Goal: Information Seeking & Learning: Learn about a topic

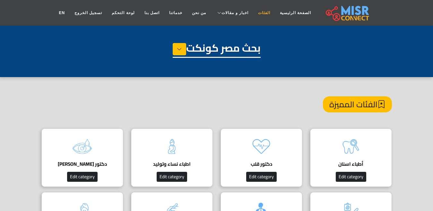
click at [254, 12] on link "الفئات" at bounding box center [264, 13] width 22 height 12
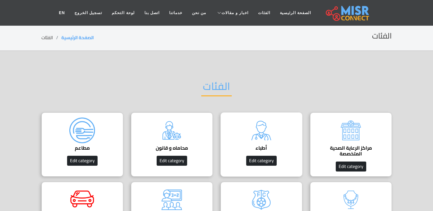
click at [267, 142] on img at bounding box center [261, 130] width 26 height 26
click at [281, 140] on div "أطباء دليل الأطباء في مصر | اعرف أحسن دكاترة في جميع التخصصات Edit category" at bounding box center [261, 144] width 82 height 64
click at [249, 139] on img at bounding box center [261, 130] width 26 height 26
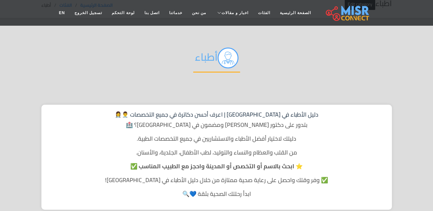
scroll to position [32, 0]
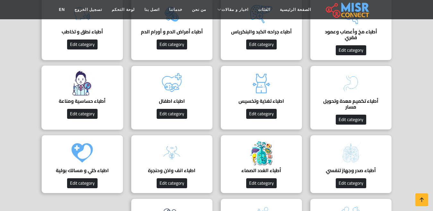
scroll to position [481, 0]
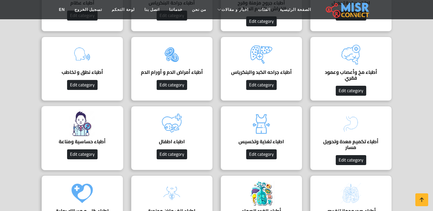
click at [86, 134] on img at bounding box center [82, 124] width 26 height 26
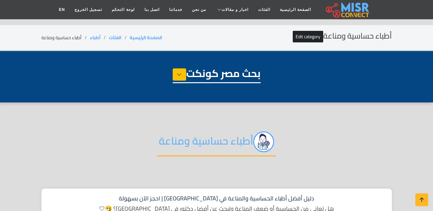
select select "*****"
select select "**********"
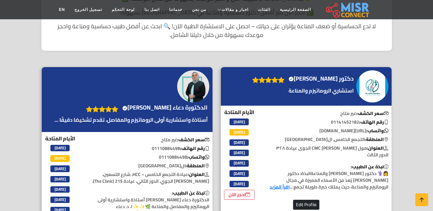
scroll to position [257, 0]
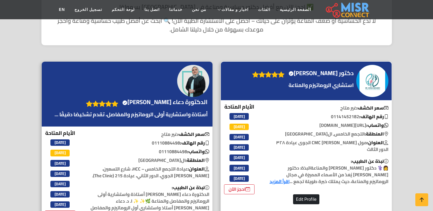
click at [337, 79] on div "دكتور [PERSON_NAME] account" at bounding box center [302, 81] width 106 height 26
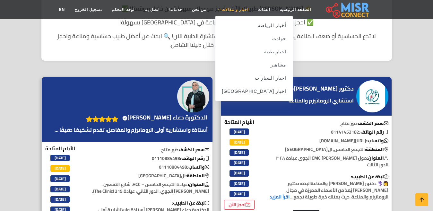
scroll to position [192, 0]
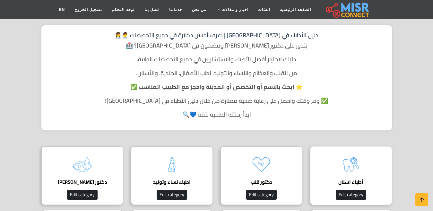
scroll to position [160, 0]
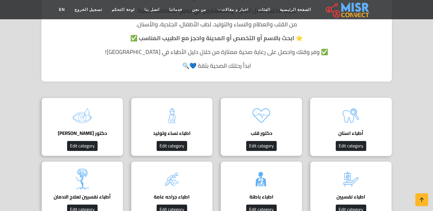
click at [349, 127] on img at bounding box center [351, 116] width 26 height 26
click at [360, 133] on h4 "أطباء اسنان" at bounding box center [351, 133] width 62 height 6
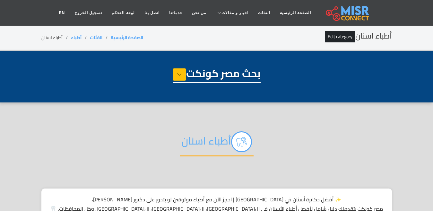
select select "*****"
select select "**********"
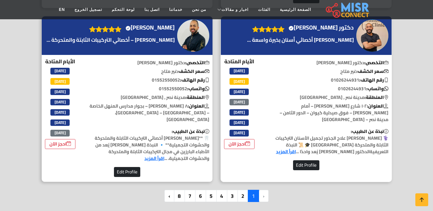
scroll to position [1860, 0]
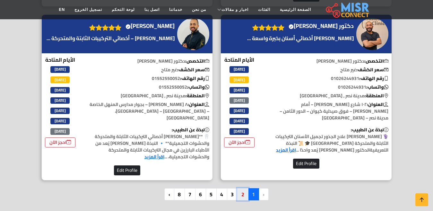
click at [242, 188] on link "2" at bounding box center [242, 194] width 11 height 12
click at [244, 188] on link "2" at bounding box center [242, 194] width 11 height 12
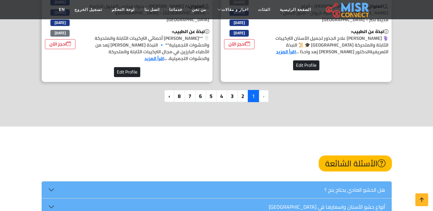
scroll to position [1988, 0]
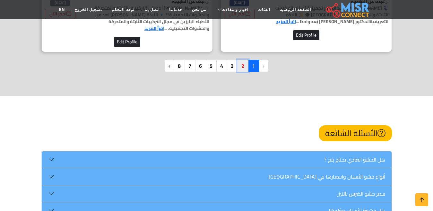
click at [242, 60] on link "2" at bounding box center [242, 66] width 11 height 12
click at [258, 10] on link "الفئات" at bounding box center [264, 10] width 22 height 12
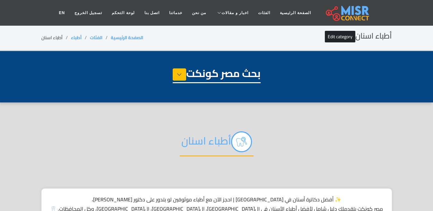
select select "*****"
select select "**********"
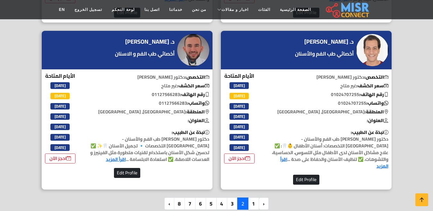
scroll to position [1892, 0]
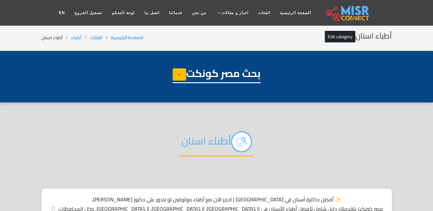
select select "*****"
select select "**********"
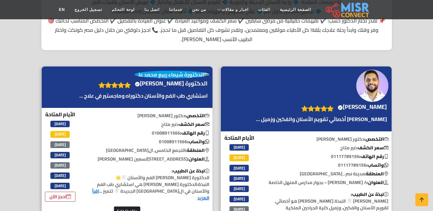
scroll to position [224, 0]
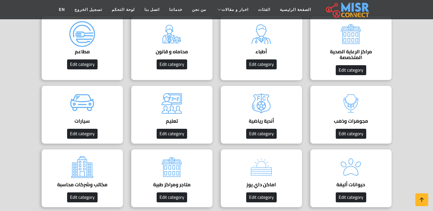
scroll to position [128, 0]
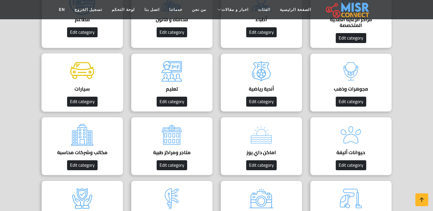
click at [93, 81] on img at bounding box center [82, 71] width 26 height 26
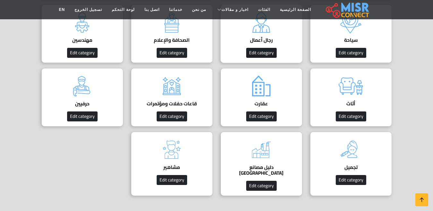
scroll to position [385, 0]
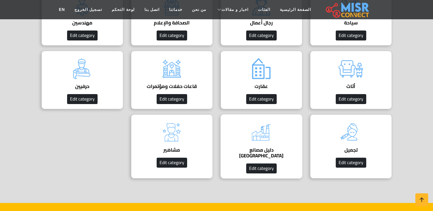
click at [258, 140] on img at bounding box center [261, 132] width 26 height 26
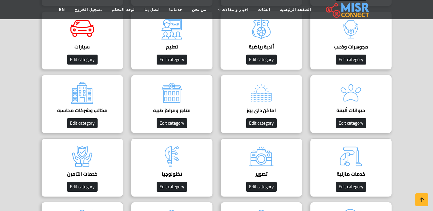
scroll to position [64, 0]
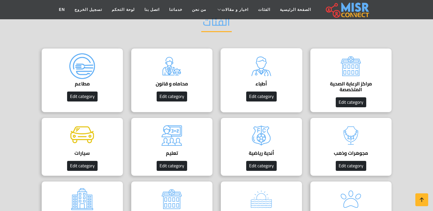
click at [259, 85] on h4 "أطباء" at bounding box center [261, 84] width 62 height 6
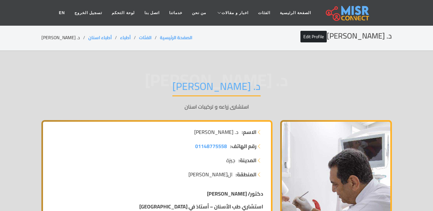
click at [208, 85] on h1 "د. طارق حسني" at bounding box center [216, 88] width 88 height 16
click at [254, 11] on link "الفئات" at bounding box center [264, 13] width 22 height 12
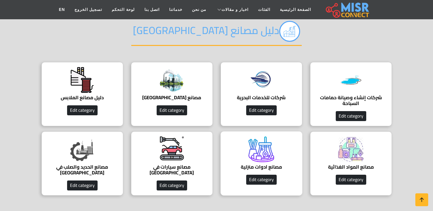
scroll to position [64, 0]
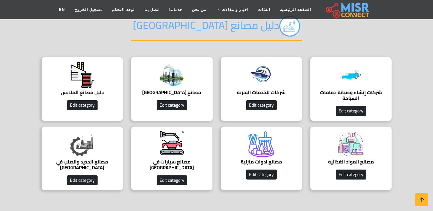
click at [171, 90] on h4 "مصانع [GEOGRAPHIC_DATA]" at bounding box center [172, 92] width 62 height 6
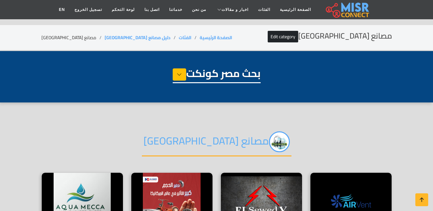
select select "**********"
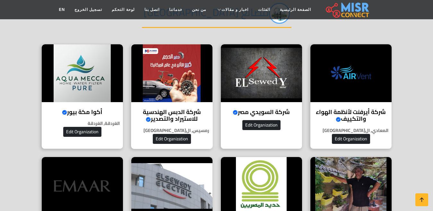
click at [165, 111] on h4 "شركة الدبس الهندسية للاستيراد والتصدير Verified account" at bounding box center [172, 115] width 72 height 14
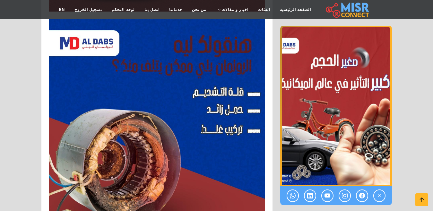
scroll to position [673, 0]
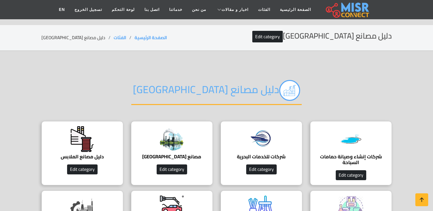
scroll to position [64, 0]
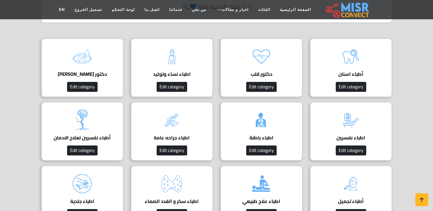
scroll to position [224, 0]
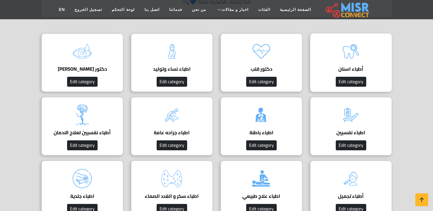
click at [364, 67] on h4 "أطباء اسنان" at bounding box center [351, 69] width 62 height 6
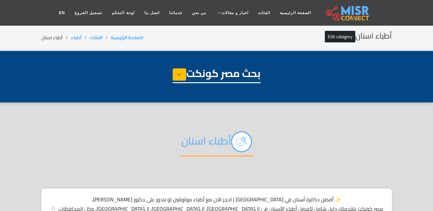
select select "*****"
select select "**********"
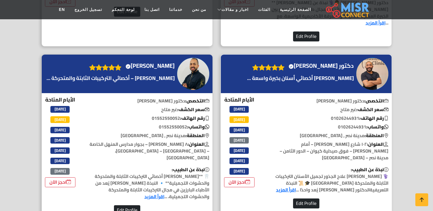
scroll to position [1796, 0]
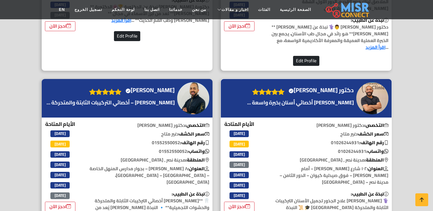
click at [323, 87] on h4 "دكتور [PERSON_NAME] Verified account" at bounding box center [320, 90] width 65 height 7
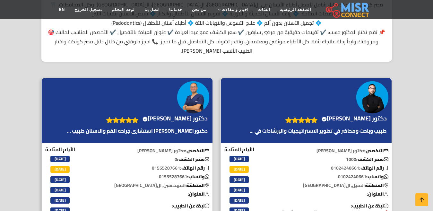
scroll to position [257, 0]
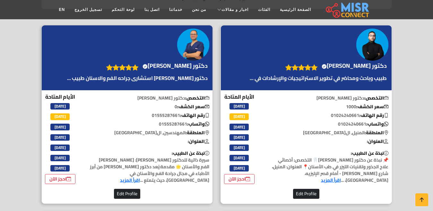
click at [357, 66] on h4 "دكتور [PERSON_NAME] Verified account" at bounding box center [353, 65] width 65 height 7
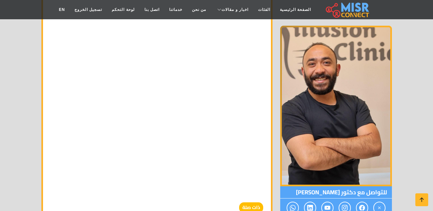
scroll to position [6518, 0]
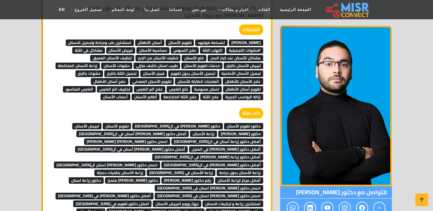
scroll to position [513, 0]
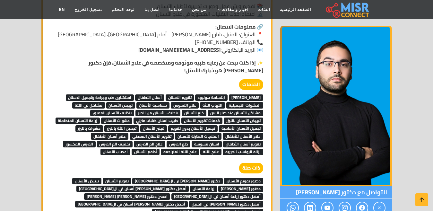
click at [248, 94] on span "[PERSON_NAME]" at bounding box center [246, 97] width 34 height 6
click at [225, 94] on span "ابتسامة هوليود" at bounding box center [211, 97] width 32 height 6
click at [194, 94] on span "تقويم الأسنان" at bounding box center [179, 97] width 29 height 6
click at [157, 94] on span "أسنان الأطفال" at bounding box center [149, 97] width 29 height 6
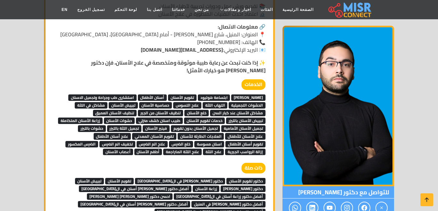
click at [137, 94] on span "استشارى طب وجراحة وتجميل الاسنان" at bounding box center [102, 97] width 68 height 6
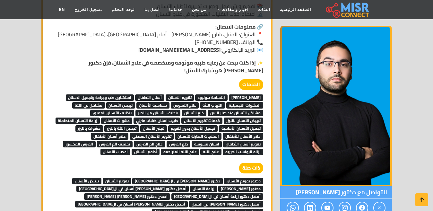
click at [236, 102] on span "الحشوات التجميلية" at bounding box center [244, 105] width 37 height 6
click at [190, 102] on span "علاج التسوس" at bounding box center [185, 105] width 28 height 6
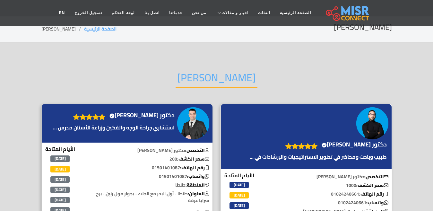
scroll to position [64, 0]
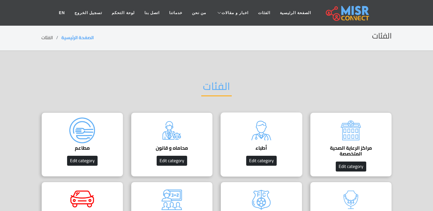
click at [254, 143] on div "أطباء دليل الأطباء في مصر | اعرف أحسن دكاترة في جميع التخصصات Edit category" at bounding box center [261, 144] width 82 height 64
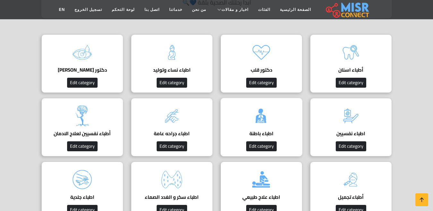
scroll to position [224, 0]
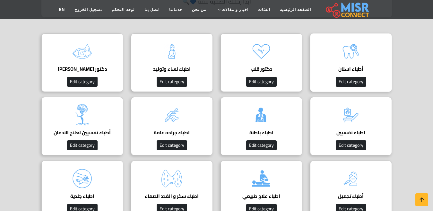
click at [340, 66] on h4 "أطباء اسنان" at bounding box center [351, 69] width 62 height 6
click at [351, 60] on img at bounding box center [351, 51] width 26 height 26
click at [348, 66] on h4 "أطباء اسنان" at bounding box center [351, 69] width 62 height 6
click at [351, 83] on button "Edit category" at bounding box center [350, 82] width 30 height 10
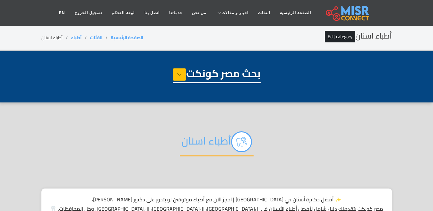
select select "*****"
select select "**********"
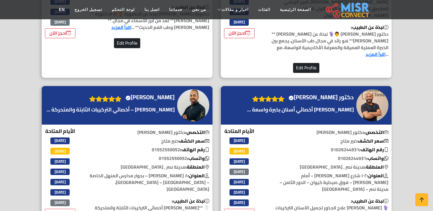
scroll to position [1779, 0]
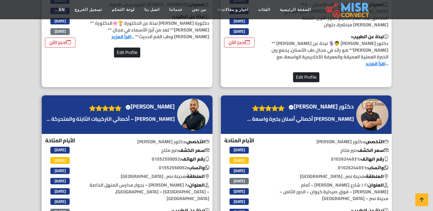
click at [321, 103] on h4 "دكتور شريف طاهر حجازي Verified account" at bounding box center [320, 106] width 65 height 7
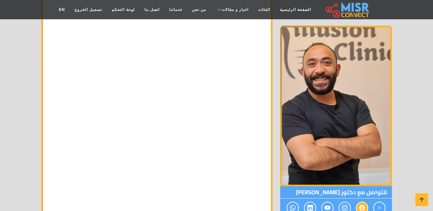
scroll to position [6006, 0]
drag, startPoint x: 355, startPoint y: 191, endPoint x: 291, endPoint y: 200, distance: 64.5
click at [291, 195] on span "للتواصل مع دكتور [PERSON_NAME]" at bounding box center [336, 192] width 112 height 12
copy span "دكتور [PERSON_NAME]"
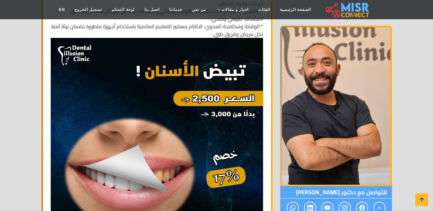
scroll to position [1603, 0]
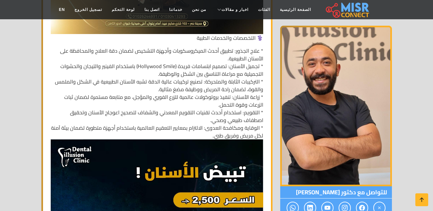
copy span "دكتور شريف طاهر حجازي"
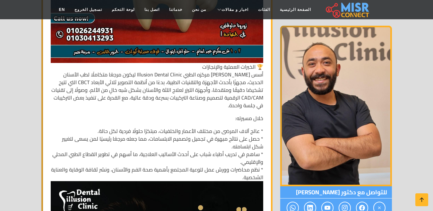
scroll to position [2116, 0]
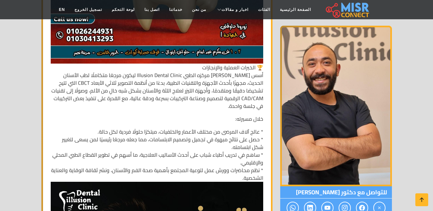
copy span "دكتور شريف طاهر حجازي"
drag, startPoint x: 337, startPoint y: 219, endPoint x: 312, endPoint y: 223, distance: 25.7
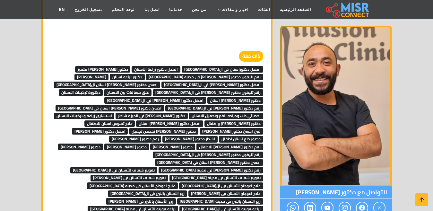
scroll to position [6712, 0]
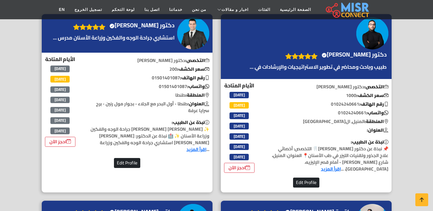
scroll to position [96, 0]
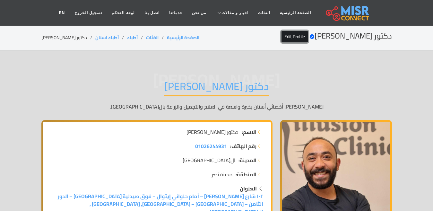
click at [297, 33] on link "Edit Profile" at bounding box center [294, 37] width 26 height 12
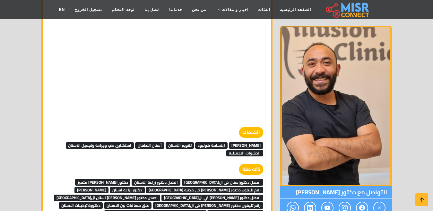
scroll to position [6668, 0]
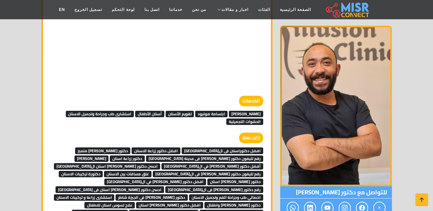
drag, startPoint x: 356, startPoint y: 197, endPoint x: 291, endPoint y: 196, distance: 65.1
click at [291, 196] on span "للتواصل مع دكتور شريف طاهر حجازي" at bounding box center [336, 192] width 112 height 12
copy span "دكتور شريف طاهر حجازي"
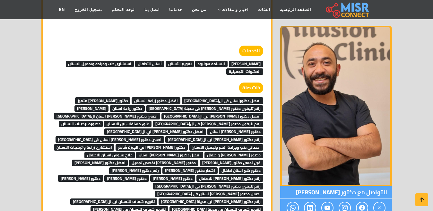
scroll to position [6764, 0]
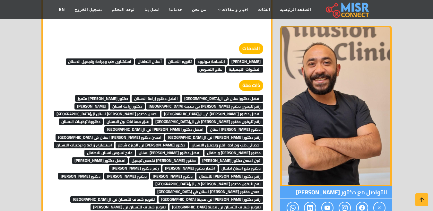
scroll to position [6740, 0]
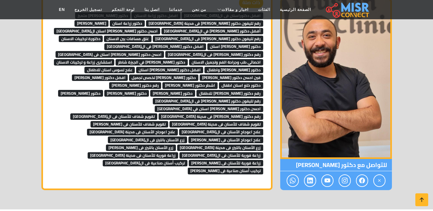
scroll to position [6764, 0]
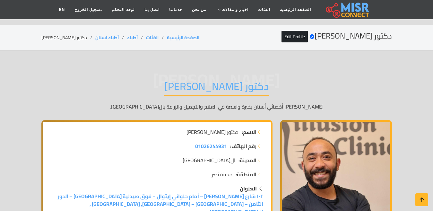
scroll to position [6749, 0]
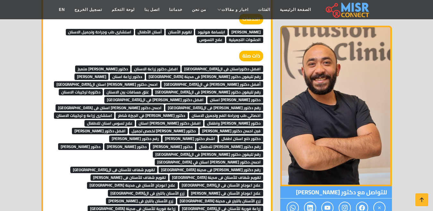
click at [160, 81] on span "احسن دكتور [PERSON_NAME] اسنان ال[GEOGRAPHIC_DATA]" at bounding box center [107, 84] width 106 height 6
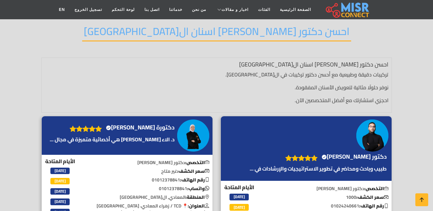
scroll to position [64, 0]
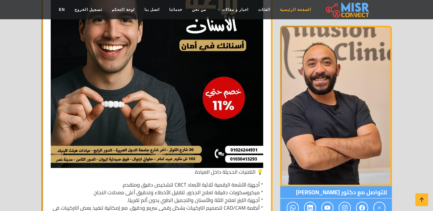
scroll to position [6728, 0]
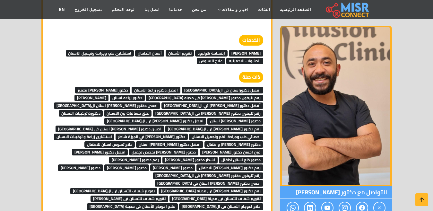
click at [103, 108] on link "دكتورة تركيبات الاسنان" at bounding box center [81, 113] width 44 height 10
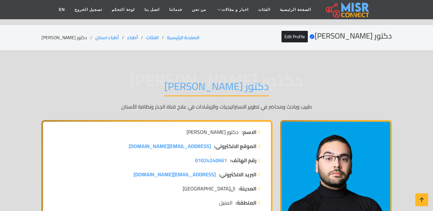
scroll to position [513, 0]
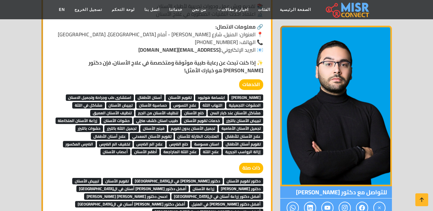
click at [163, 102] on span "حساسية الأسنان" at bounding box center [152, 105] width 33 height 6
click at [245, 110] on span "مشاكل الأسنان عند كبار السن" at bounding box center [234, 113] width 55 height 6
click at [197, 110] on span "خلع الأسنان" at bounding box center [194, 113] width 25 height 6
click at [126, 110] on span "تنظيف الأسنان العميق" at bounding box center [112, 113] width 44 height 6
click at [216, 117] on span "خدمات تقويم الأسنان" at bounding box center [201, 120] width 41 height 6
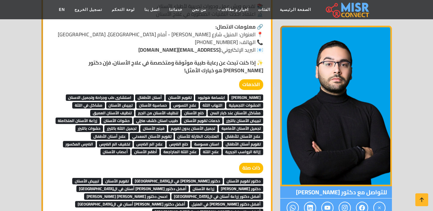
click at [87, 117] on span "زراعة الأسنان المتكاملة" at bounding box center [77, 120] width 45 height 6
click at [239, 125] on span "تجميل الأسنان الأمامية" at bounding box center [241, 128] width 44 height 6
click at [158, 125] on span "فينير الأسنان" at bounding box center [153, 128] width 27 height 6
click at [97, 125] on span "حشوات بالليزر" at bounding box center [89, 128] width 28 height 6
click at [242, 133] on span "علاج الأسنان للأطفال" at bounding box center [243, 136] width 40 height 6
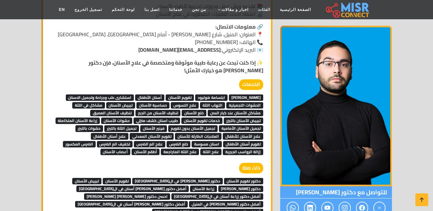
click at [211, 133] on span "العلاجات الطارئة للأسنان" at bounding box center [198, 136] width 46 height 6
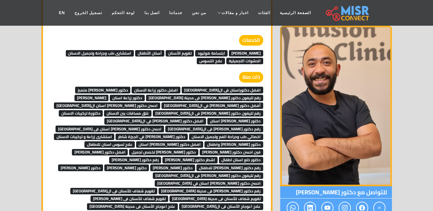
scroll to position [6728, 0]
drag, startPoint x: 357, startPoint y: 177, endPoint x: 292, endPoint y: 177, distance: 64.8
click at [292, 186] on span "للتواصل مع دكتور شريف طاهر حجازي" at bounding box center [336, 192] width 112 height 12
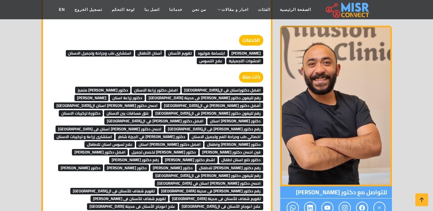
scroll to position [6696, 0]
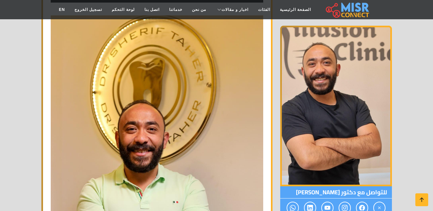
scroll to position [673, 0]
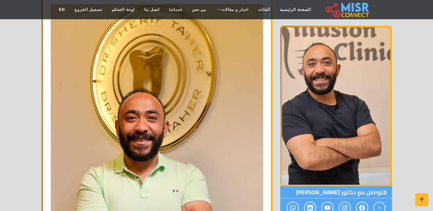
drag, startPoint x: 355, startPoint y: 192, endPoint x: 290, endPoint y: 197, distance: 64.6
click at [290, 197] on span "للتواصل مع دكتور [PERSON_NAME]" at bounding box center [336, 192] width 112 height 12
copy span "دكتور [PERSON_NAME]"
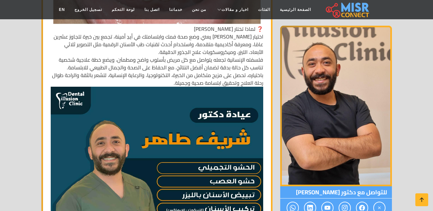
scroll to position [4759, 0]
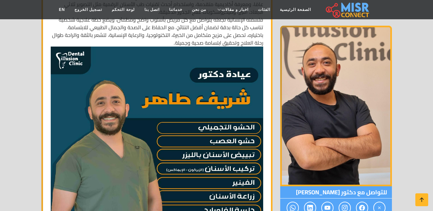
copy span "دكتور شريف طاهر حجازي"
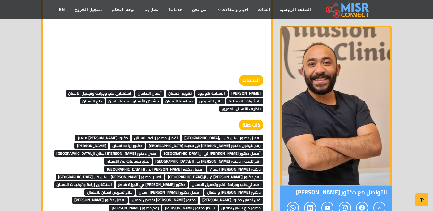
scroll to position [6683, 0]
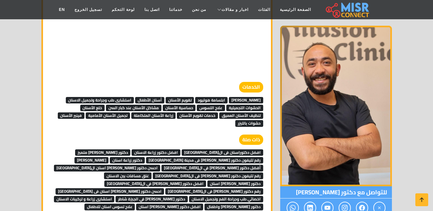
scroll to position [6651, 0]
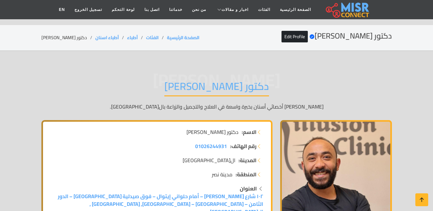
scroll to position [6651, 0]
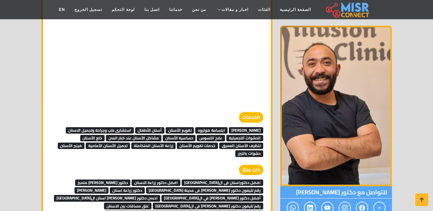
drag, startPoint x: 357, startPoint y: 189, endPoint x: 291, endPoint y: 194, distance: 65.6
click at [291, 194] on span "للتواصل مع دكتور [PERSON_NAME]" at bounding box center [336, 192] width 112 height 12
copy span "دكتور [PERSON_NAME]"
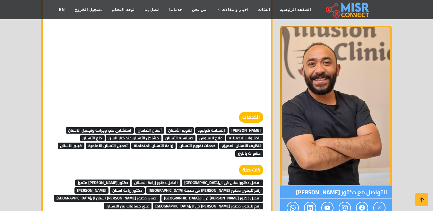
copy span "دكتور [PERSON_NAME]"
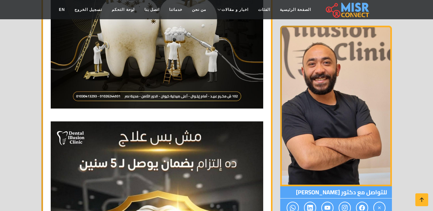
scroll to position [3765, 0]
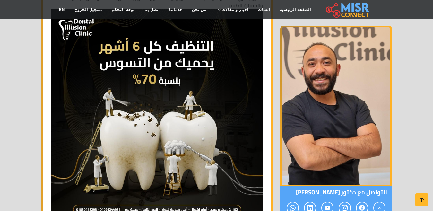
copy span "دكتور [PERSON_NAME]"
copy span "دكتور شريف طاهر حجازي"
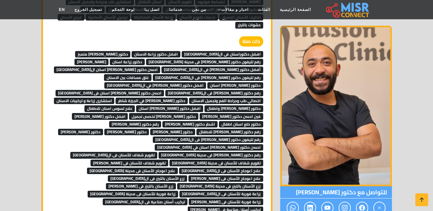
scroll to position [6715, 0]
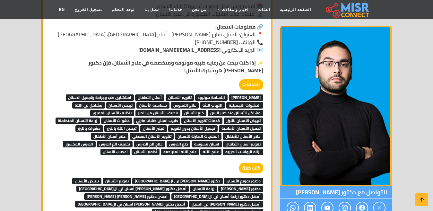
scroll to position [513, 0]
click at [162, 133] on span "تقويم الأسنان المعدني" at bounding box center [152, 136] width 44 height 6
click at [250, 141] on span "تقويم أسنان الأطفال" at bounding box center [243, 144] width 40 height 6
click at [155, 141] on span "علاج الم الضرس" at bounding box center [149, 144] width 31 height 6
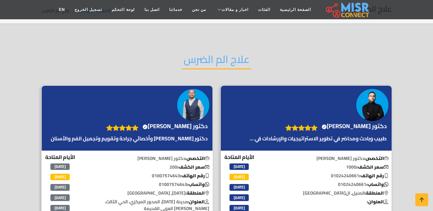
scroll to position [96, 0]
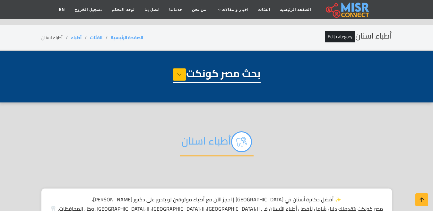
select select "*****"
select select "**********"
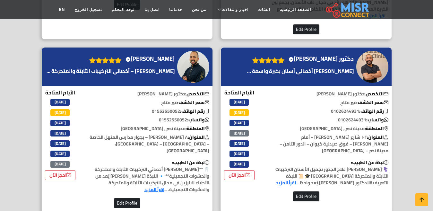
scroll to position [1796, 0]
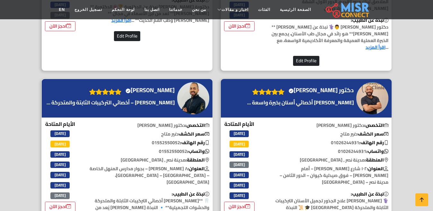
click at [174, 87] on h4 "الدكتور محمد عبدالموجود Verified account" at bounding box center [149, 90] width 49 height 7
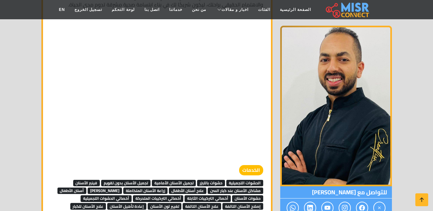
scroll to position [3287, 0]
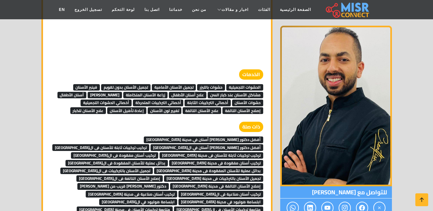
click at [218, 99] on span "أخصائي التركيبات الثابتة" at bounding box center [207, 102] width 46 height 6
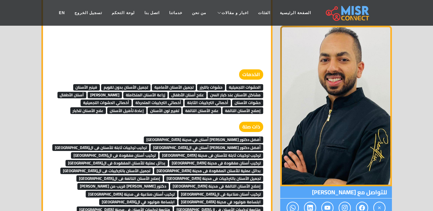
scroll to position [3287, 0]
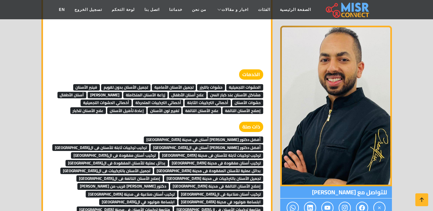
click at [202, 99] on span "أخصائي التركيبات الثابتة" at bounding box center [207, 102] width 46 height 6
click at [169, 99] on span "أخصائي التركيبات المتحركة" at bounding box center [158, 102] width 51 height 6
click at [124, 99] on span "أخصائي الحشوات التجميلية" at bounding box center [105, 102] width 51 height 6
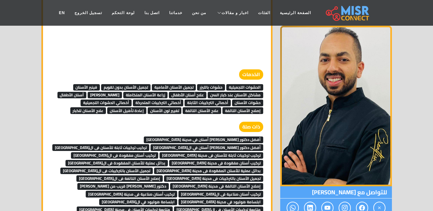
scroll to position [3287, 0]
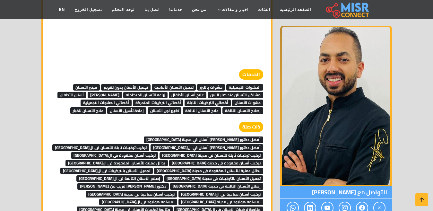
click at [130, 107] on span "إعادة تأهيل الأسنان" at bounding box center [126, 110] width 39 height 6
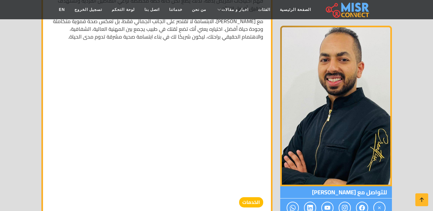
scroll to position [3159, 0]
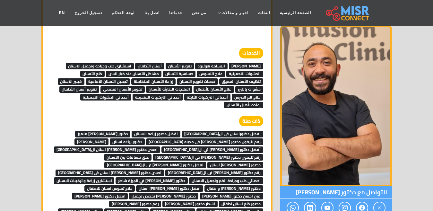
scroll to position [6715, 0]
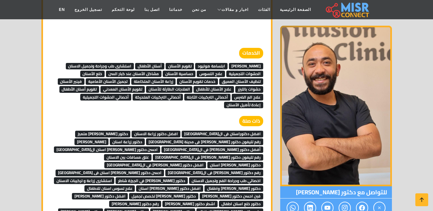
drag, startPoint x: 356, startPoint y: 194, endPoint x: 289, endPoint y: 194, distance: 67.3
click at [289, 194] on span "للتواصل مع دكتور شريف طاهر حجازي" at bounding box center [336, 192] width 112 height 12
copy span "دكتور [PERSON_NAME]"
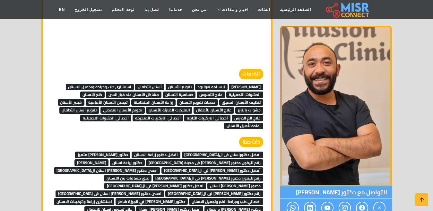
scroll to position [6683, 0]
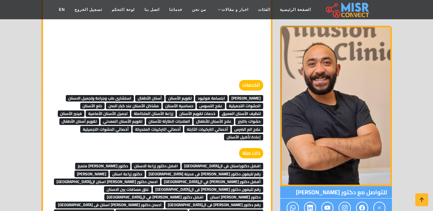
click at [357, 195] on span "للتواصل مع دكتور شريف طاهر حجازي" at bounding box center [336, 192] width 112 height 12
click at [354, 195] on span "للتواصل مع دكتور شريف طاهر حجازي" at bounding box center [336, 192] width 112 height 12
drag, startPoint x: 356, startPoint y: 194, endPoint x: 286, endPoint y: 192, distance: 69.9
click at [286, 192] on span "للتواصل مع دكتور شريف طاهر حجازي" at bounding box center [336, 192] width 112 height 12
copy span "دكتور شريف طاهر حجازي"
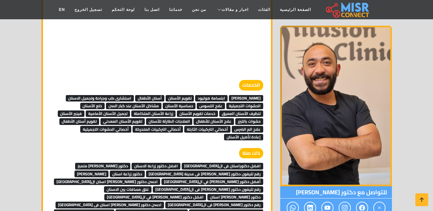
copy span "دكتور شريف طاهر حجازي"
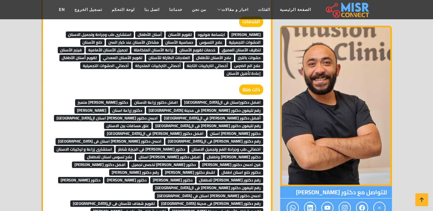
scroll to position [6747, 0]
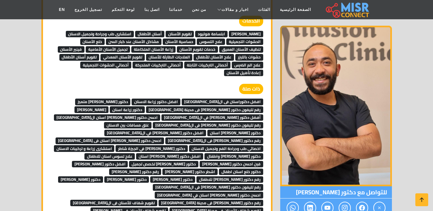
click at [348, 187] on span "للتواصل مع دكتور شريف طاهر حجازي" at bounding box center [336, 192] width 112 height 12
drag, startPoint x: 355, startPoint y: 189, endPoint x: 291, endPoint y: 190, distance: 64.8
click at [291, 190] on span "للتواصل مع دكتور شريف طاهر حجازي" at bounding box center [336, 192] width 112 height 12
copy span "دكتور شريف طاهر حجازي"
copy span "دكتور [PERSON_NAME]"
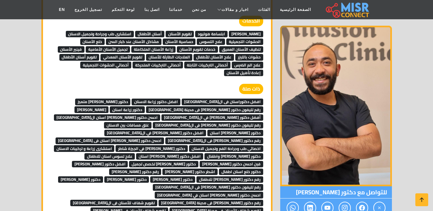
copy span "دكتور [PERSON_NAME]"
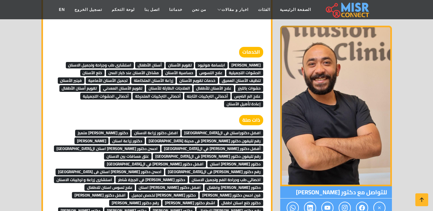
scroll to position [6683, 0]
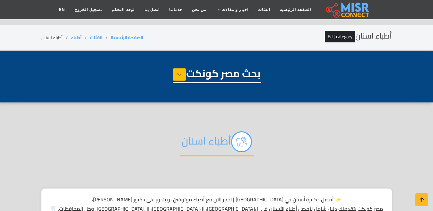
select select "*****"
select select "**********"
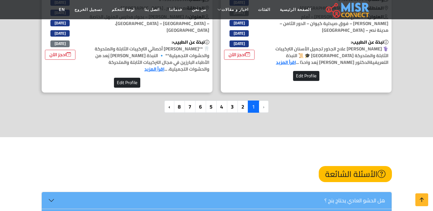
scroll to position [1956, 0]
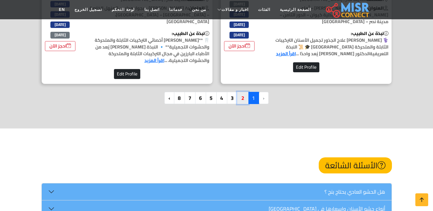
click at [241, 92] on link "2" at bounding box center [242, 98] width 11 height 12
click at [257, 92] on span "1" at bounding box center [253, 98] width 11 height 12
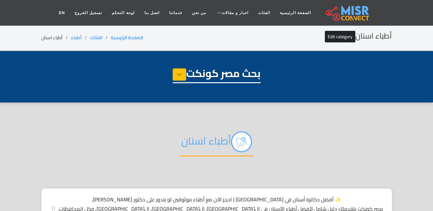
select select "*****"
select select "**********"
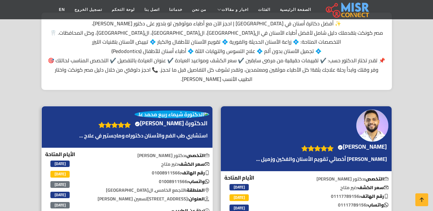
scroll to position [224, 0]
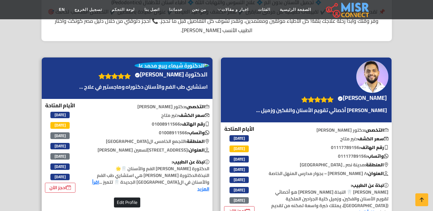
click at [345, 91] on div "[PERSON_NAME] Verified account" at bounding box center [306, 89] width 171 height 65
click at [346, 96] on h4 "[PERSON_NAME] Verified account" at bounding box center [361, 97] width 49 height 7
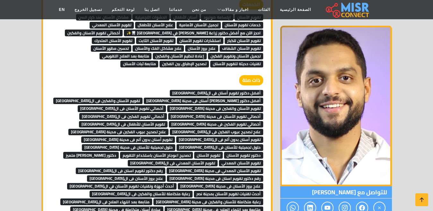
scroll to position [3560, 0]
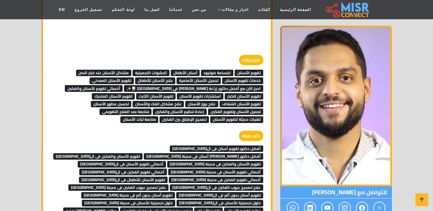
click at [120, 116] on span "متابعة ثبات الأسنان" at bounding box center [139, 119] width 38 height 6
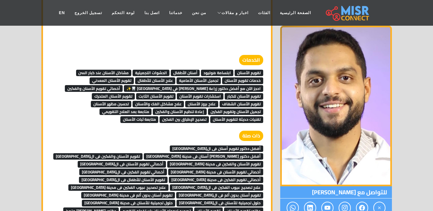
scroll to position [3560, 0]
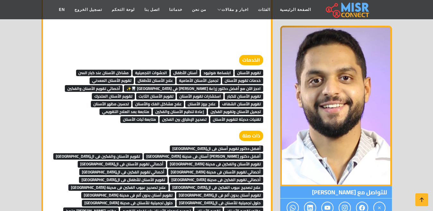
click at [159, 116] on span "تصحيح الإطباق بين الفكين" at bounding box center [183, 119] width 49 height 6
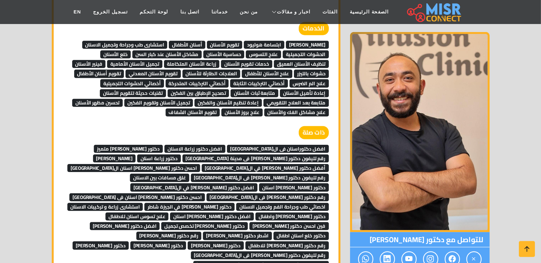
scroll to position [6734, 0]
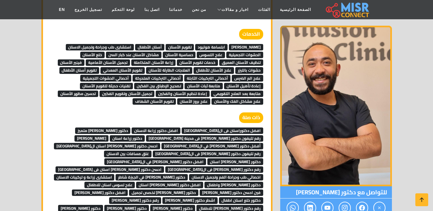
drag, startPoint x: 355, startPoint y: 192, endPoint x: 285, endPoint y: 192, distance: 70.2
click at [285, 192] on span "للتواصل مع دكتور [PERSON_NAME]" at bounding box center [336, 192] width 112 height 12
copy span "دكتور [PERSON_NAME]"
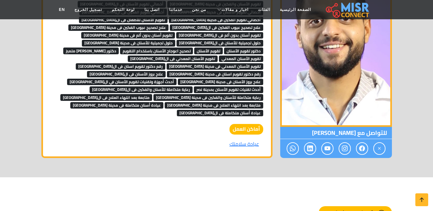
scroll to position [3752, 0]
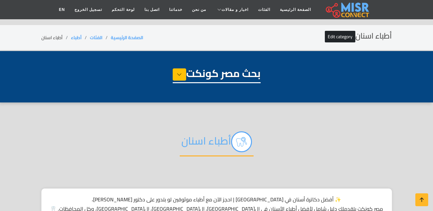
select select "*****"
select select "**********"
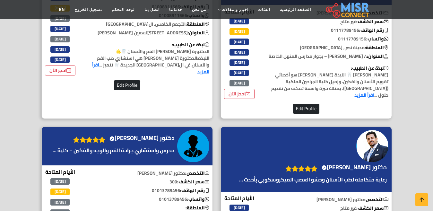
scroll to position [353, 0]
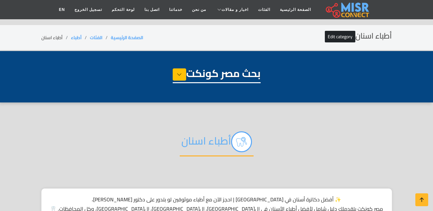
select select "*****"
select select "**********"
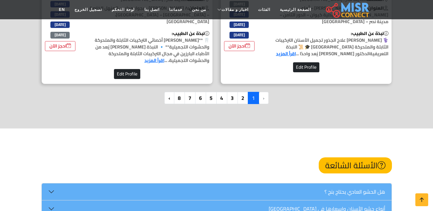
scroll to position [1956, 0]
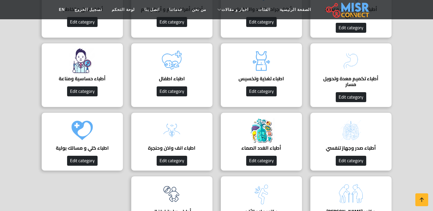
scroll to position [545, 0]
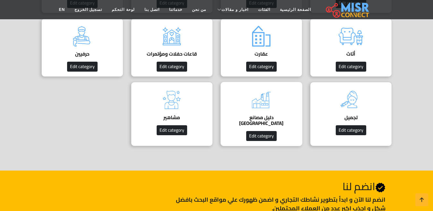
scroll to position [417, 0]
click at [276, 106] on div "دليل مصانع مصر دليل المصانع في [GEOGRAPHIC_DATA] Edit category" at bounding box center [261, 114] width 82 height 64
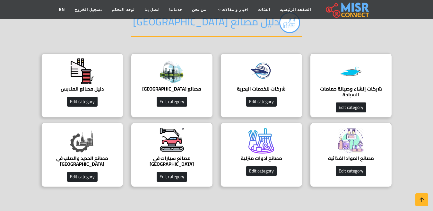
scroll to position [64, 0]
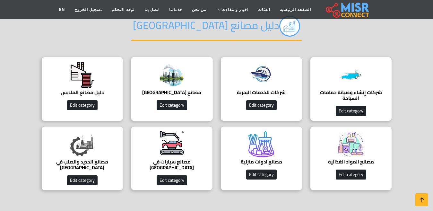
click at [186, 88] on div "مصانع مصر مصانع مصر تضم مجموعة متنوعة من المصانع. Edit category" at bounding box center [172, 89] width 82 height 64
click at [183, 81] on img at bounding box center [172, 75] width 26 height 26
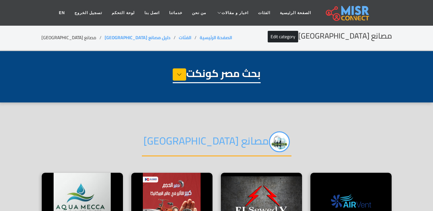
select select "**********"
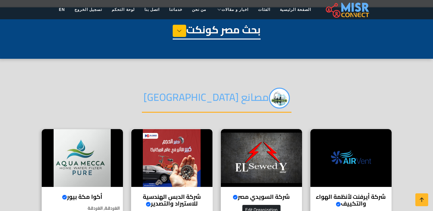
scroll to position [96, 0]
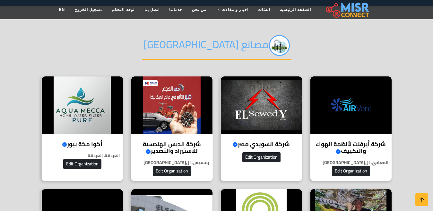
click at [159, 140] on h4 "شركة الدبس الهندسية للاستيراد والتصدير Verified account" at bounding box center [172, 147] width 72 height 14
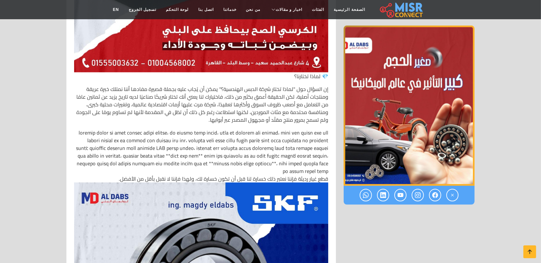
scroll to position [2702, 0]
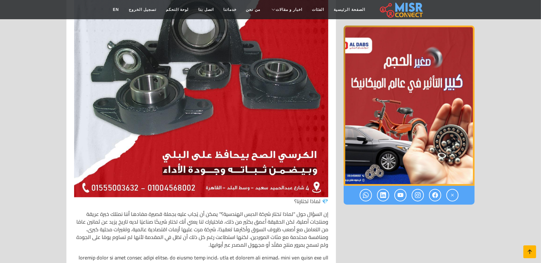
click at [432, 210] on icon at bounding box center [529, 252] width 9 height 9
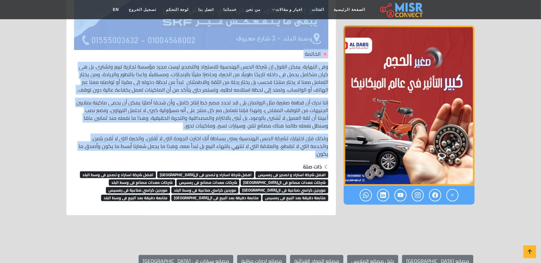
scroll to position [4650, 0]
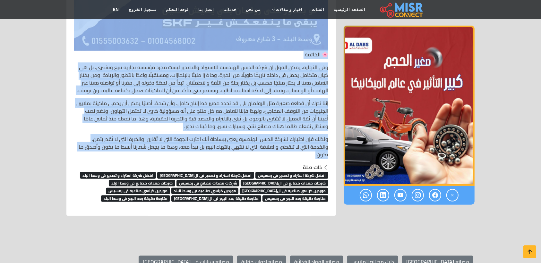
drag, startPoint x: 325, startPoint y: 87, endPoint x: 282, endPoint y: 159, distance: 84.0
copy div "🏭 شركة الدبس الهندسية للاستيراد والتصدير – Aldebs Engineering Import & Export ✨…"
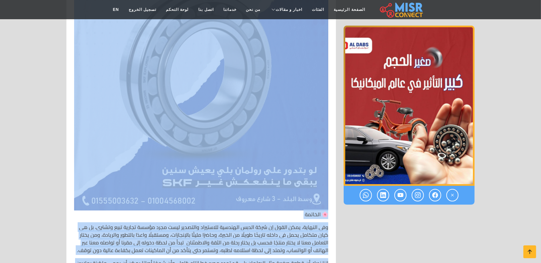
scroll to position [4409, 0]
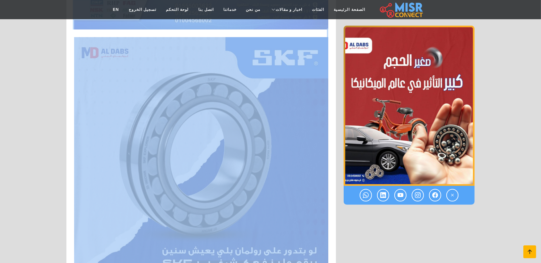
click at [432, 210] on icon at bounding box center [529, 252] width 9 height 9
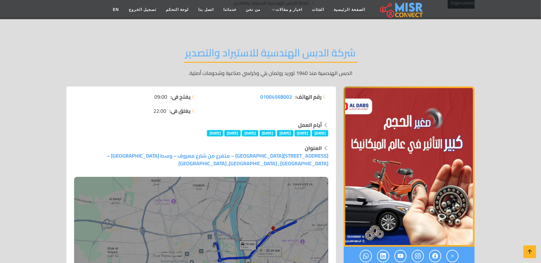
scroll to position [120, 0]
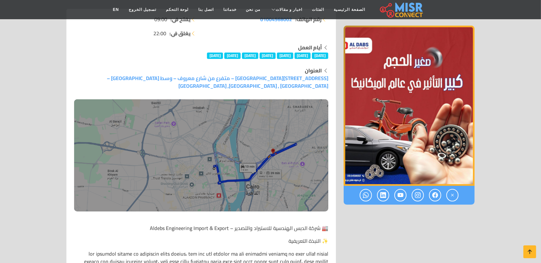
drag, startPoint x: 526, startPoint y: 241, endPoint x: 526, endPoint y: 245, distance: 3.8
click at [432, 210] on link at bounding box center [529, 252] width 13 height 13
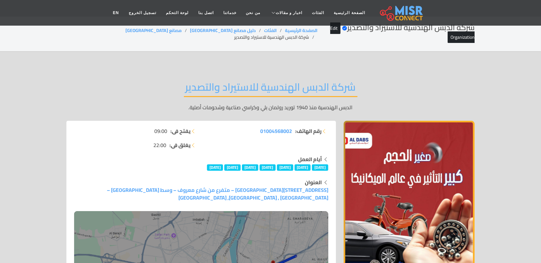
scroll to position [0, 0]
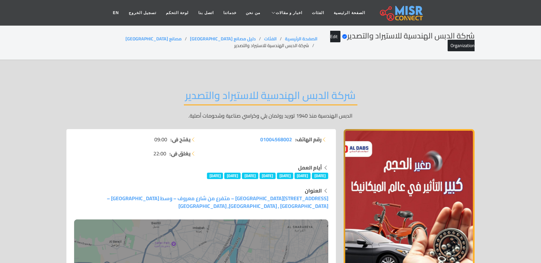
click at [234, 42] on li "شركة الدبس الهندسية للاستيراد والتصدير" at bounding box center [275, 45] width 83 height 7
copy main "شركة الدبس الهندسية للاستيراد والتصدير"
drag, startPoint x: 169, startPoint y: 36, endPoint x: 145, endPoint y: 39, distance: 24.6
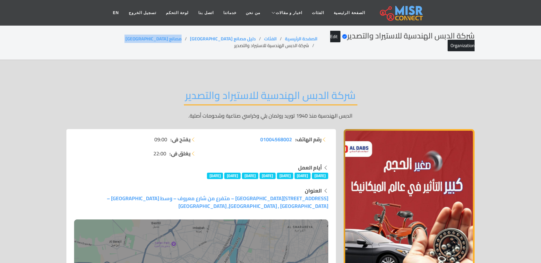
click at [145, 39] on ol "الصفحة الرئيسية الفئات دليل مصانع مصر مصانع مصر شركة الدبس الهندسية للاستيراد و…" at bounding box center [191, 42] width 251 height 13
copy ol "مصانع [GEOGRAPHIC_DATA]"
click at [234, 42] on li "شركة الدبس الهندسية للاستيراد والتصدير" at bounding box center [275, 45] width 83 height 7
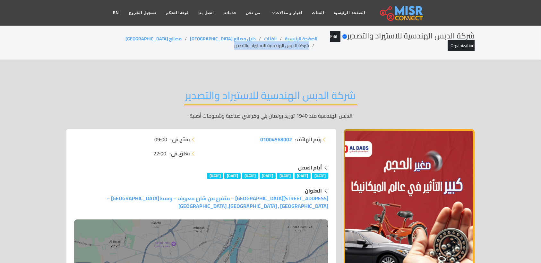
click at [234, 42] on li "شركة الدبس الهندسية للاستيراد والتصدير" at bounding box center [275, 45] width 83 height 7
copy main "شركة الدبس الهندسية للاستيراد والتصدير"
copy ol "مصانع [GEOGRAPHIC_DATA]"
drag, startPoint x: 171, startPoint y: 35, endPoint x: 144, endPoint y: 39, distance: 27.4
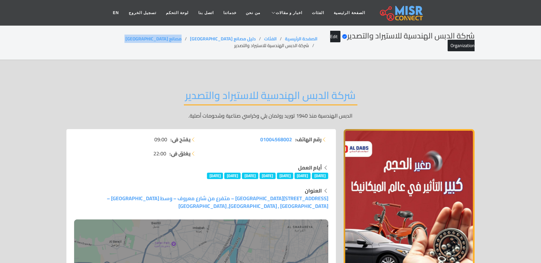
click at [144, 39] on ol "الصفحة الرئيسية الفئات دليل مصانع مصر مصانع مصر شركة الدبس الهندسية للاستيراد و…" at bounding box center [191, 42] width 251 height 13
click at [234, 42] on li "شركة الدبس الهندسية للاستيراد والتصدير" at bounding box center [275, 45] width 83 height 7
copy main "شركة الدبس الهندسية للاستيراد والتصدير"
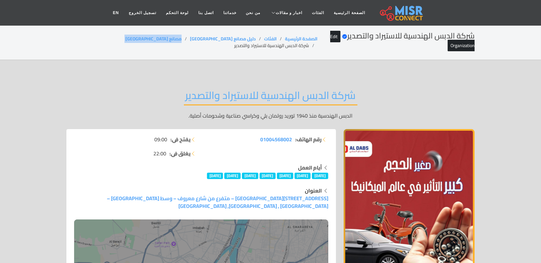
drag, startPoint x: 170, startPoint y: 35, endPoint x: 146, endPoint y: 39, distance: 24.0
click at [146, 39] on ol "الصفحة الرئيسية الفئات دليل مصانع مصر مصانع مصر شركة الدبس الهندسية للاستيراد و…" at bounding box center [191, 42] width 251 height 13
copy ol "مصانع [GEOGRAPHIC_DATA]"
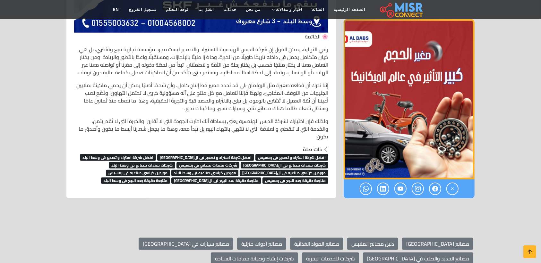
scroll to position [4718, 0]
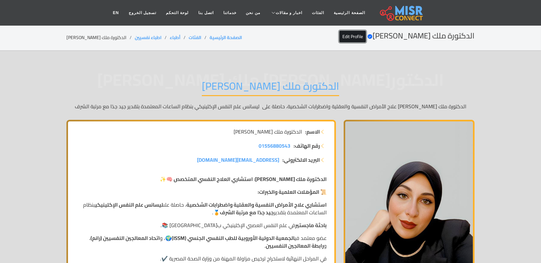
click at [360, 38] on link "Edit Profile" at bounding box center [352, 37] width 26 height 12
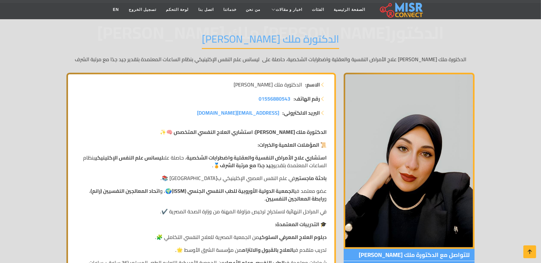
scroll to position [200, 0]
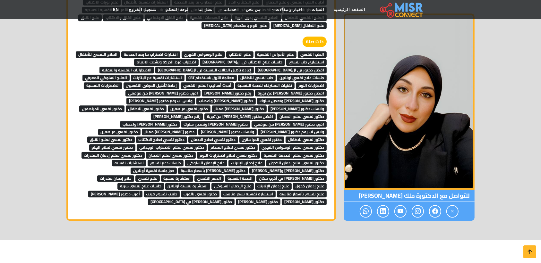
scroll to position [3247, 0]
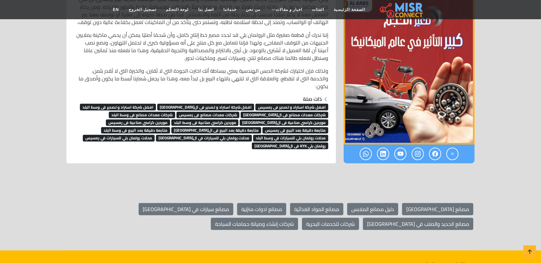
scroll to position [4718, 0]
click at [533, 249] on icon at bounding box center [529, 252] width 9 height 9
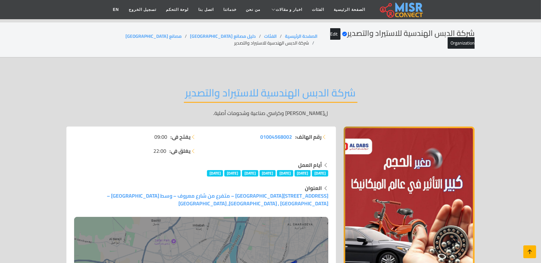
scroll to position [0, 0]
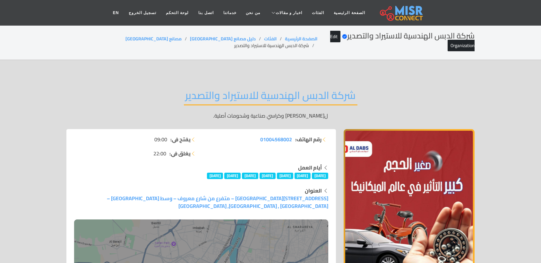
click at [234, 42] on li "شركة الدبس الهندسية للاستيراد والتصدير" at bounding box center [275, 45] width 83 height 7
copy main "شركة الدبس الهندسية للاستيراد والتصدير"
drag, startPoint x: 169, startPoint y: 39, endPoint x: 147, endPoint y: 39, distance: 22.8
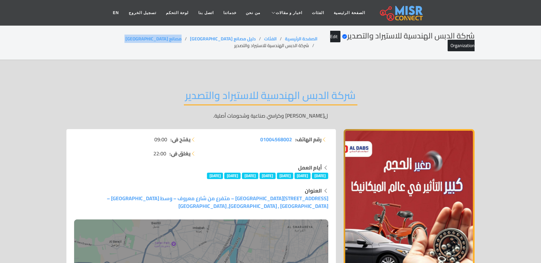
click at [147, 39] on ol "الصفحة الرئيسية الفئات دليل مصانع مصر مصانع [GEOGRAPHIC_DATA] شركة الدبس الهندس…" at bounding box center [191, 42] width 251 height 13
copy ol "مصانع [GEOGRAPHIC_DATA]"
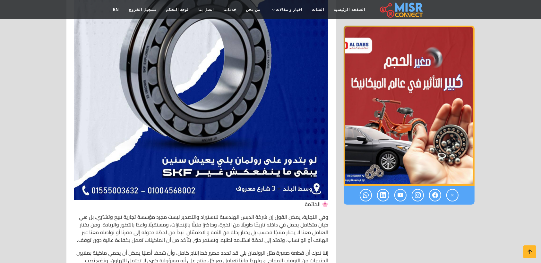
scroll to position [4685, 0]
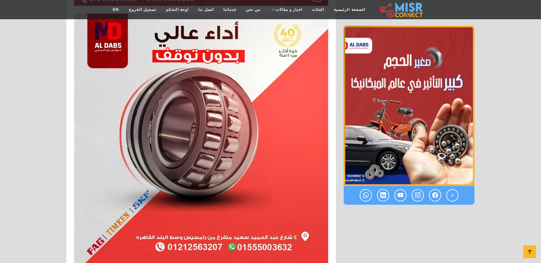
scroll to position [3843, 0]
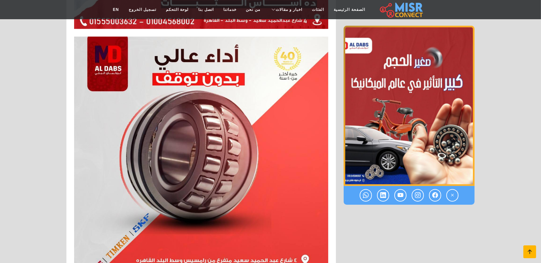
click at [529, 248] on icon at bounding box center [529, 252] width 9 height 9
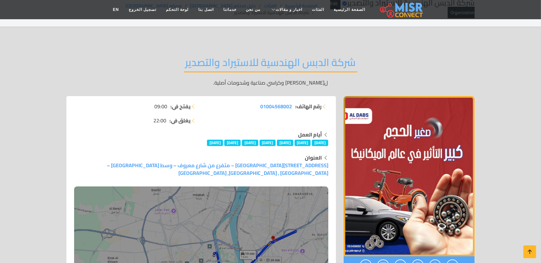
scroll to position [0, 0]
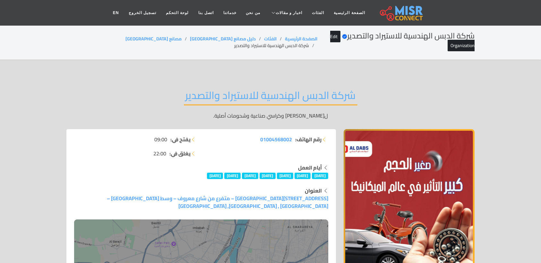
click at [234, 42] on li "شركة الدبس الهندسية للاستيراد والتصدير" at bounding box center [275, 45] width 83 height 7
copy main "شركة الدبس الهندسية للاستيراد والتصدير"
copy ol "مصانع [GEOGRAPHIC_DATA]"
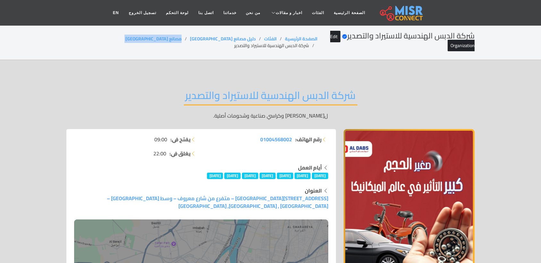
drag, startPoint x: 173, startPoint y: 38, endPoint x: 142, endPoint y: 39, distance: 31.4
click at [142, 39] on ol "الصفحة الرئيسية الفئات دليل مصانع مصر مصانع [GEOGRAPHIC_DATA] شركة الدبس الهندس…" at bounding box center [191, 42] width 251 height 13
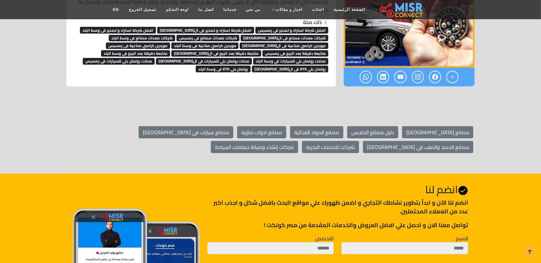
scroll to position [4784, 0]
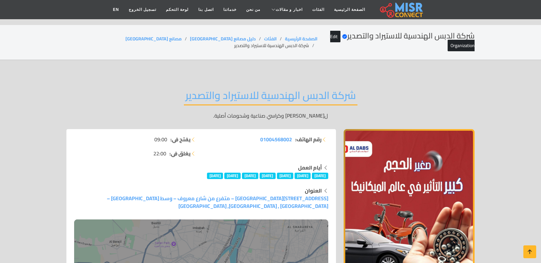
scroll to position [4784, 0]
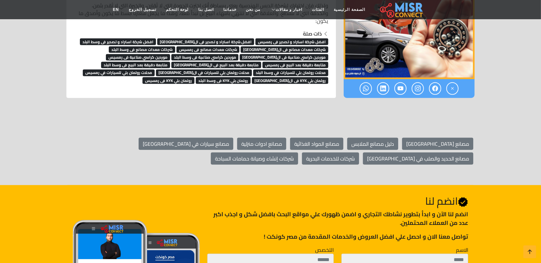
click at [194, 84] on span "رولمان بلي KYK فى رمسيس" at bounding box center [168, 80] width 52 height 6
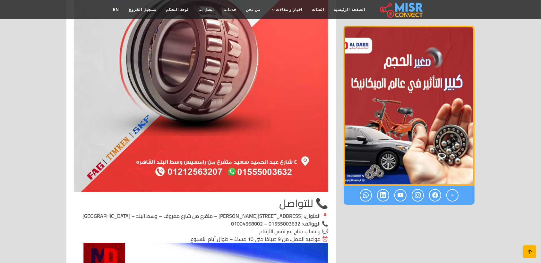
click at [531, 250] on icon at bounding box center [529, 252] width 9 height 9
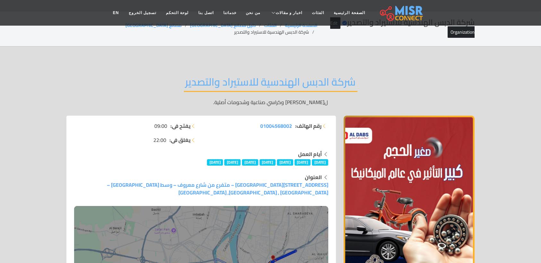
scroll to position [0, 0]
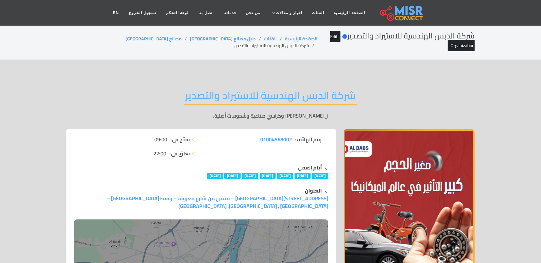
click at [287, 89] on h2 "شركة الدبس الهندسية للاستيراد والتصدير" at bounding box center [270, 97] width 173 height 16
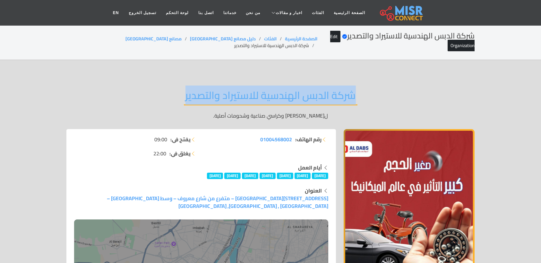
click at [287, 89] on h2 "شركة الدبس الهندسية للاستيراد والتصدير" at bounding box center [270, 97] width 173 height 16
copy div "شركة الدبس الهندسية للاستيراد والتصدير"
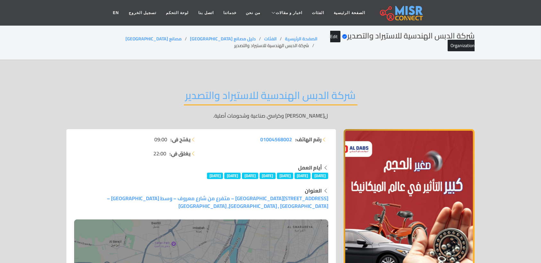
click at [234, 42] on li "شركة الدبس الهندسية للاستيراد والتصدير" at bounding box center [275, 45] width 83 height 7
copy main "شركة الدبس الهندسية للاستيراد والتصدير"
drag, startPoint x: 170, startPoint y: 39, endPoint x: 147, endPoint y: 39, distance: 23.7
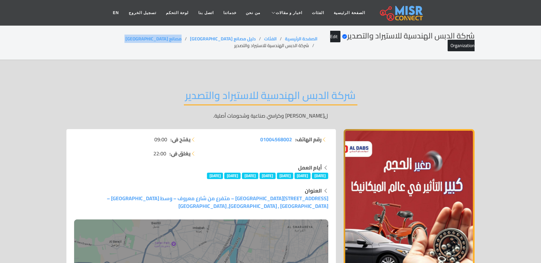
click at [147, 39] on ol "الصفحة الرئيسية الفئات دليل مصانع مصر مصانع مصر شركة الدبس الهندسية للاستيراد و…" at bounding box center [191, 42] width 251 height 13
copy ol "مصانع مصر"
click at [234, 42] on li "شركة الدبس الهندسية للاستيراد والتصدير" at bounding box center [275, 45] width 83 height 7
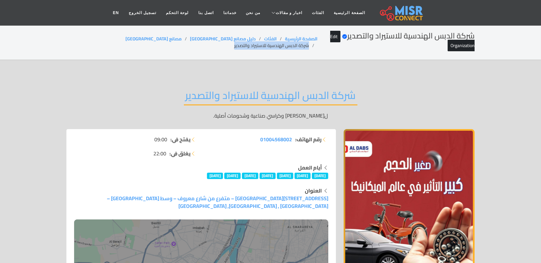
copy main "شركة الدبس الهندسية للاستيراد والتصدير"
drag, startPoint x: 169, startPoint y: 37, endPoint x: 147, endPoint y: 37, distance: 22.8
click at [147, 37] on ol "الصفحة الرئيسية الفئات دليل مصانع مصر مصانع مصر شركة الدبس الهندسية للاستيراد و…" at bounding box center [191, 42] width 251 height 13
copy ol "مصانع [GEOGRAPHIC_DATA]"
click at [234, 42] on li "شركة الدبس الهندسية للاستيراد والتصدير" at bounding box center [275, 45] width 83 height 7
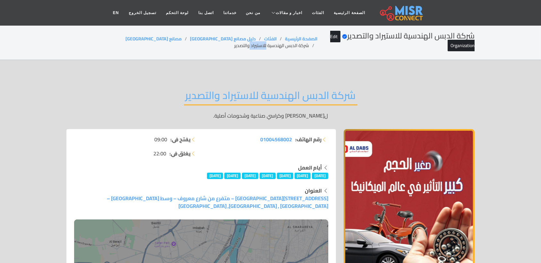
click at [234, 42] on li "شركة الدبس الهندسية للاستيراد والتصدير" at bounding box center [275, 45] width 83 height 7
copy main "شركة الدبس الهندسية للاستيراد والتصدير"
drag, startPoint x: 171, startPoint y: 37, endPoint x: 147, endPoint y: 35, distance: 23.8
click at [147, 36] on li "مصانع [GEOGRAPHIC_DATA]" at bounding box center [157, 39] width 64 height 7
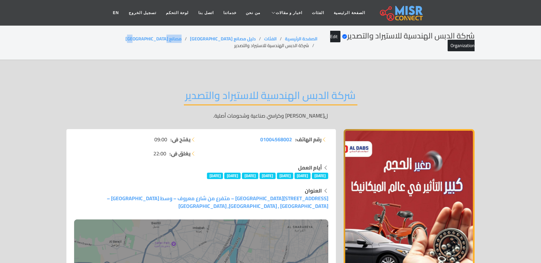
copy link "مصانع [GEOGRAPHIC_DATA]"
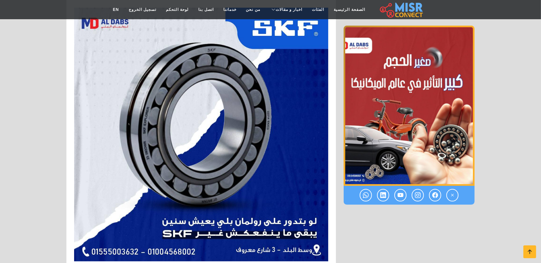
scroll to position [4675, 0]
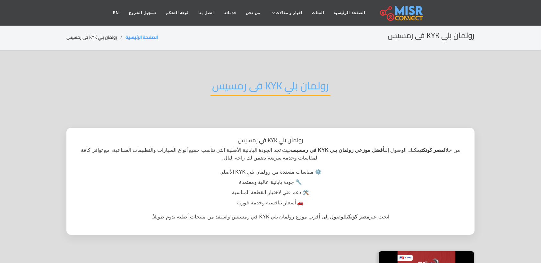
scroll to position [40, 0]
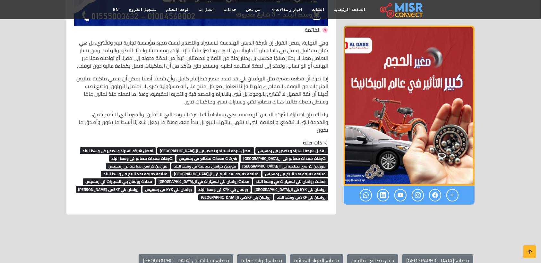
scroll to position [4675, 0]
